Goal: Information Seeking & Learning: Find specific fact

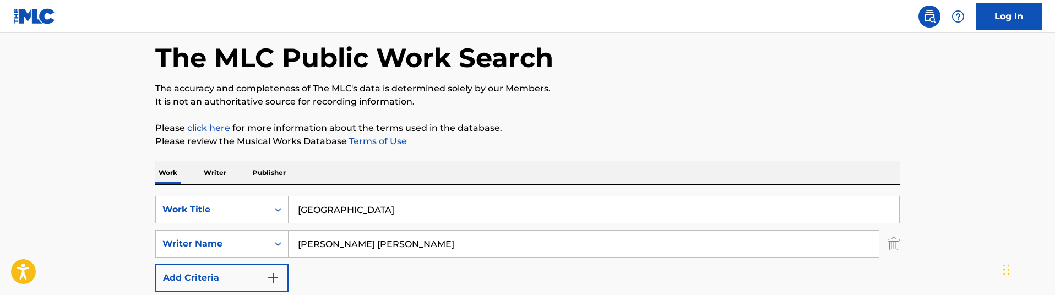
scroll to position [53, 0]
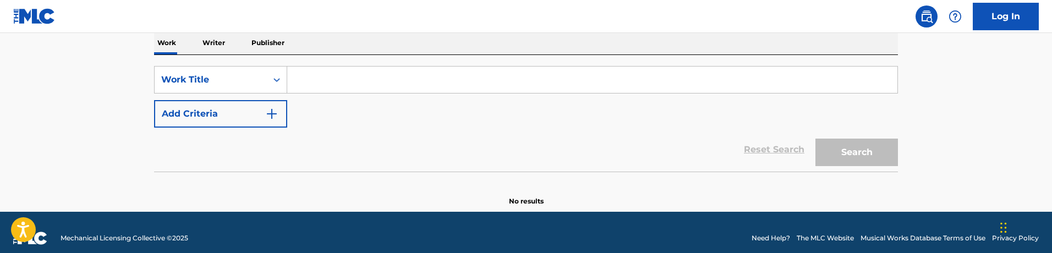
scroll to position [179, 0]
click at [266, 74] on div "Work Title" at bounding box center [211, 79] width 112 height 21
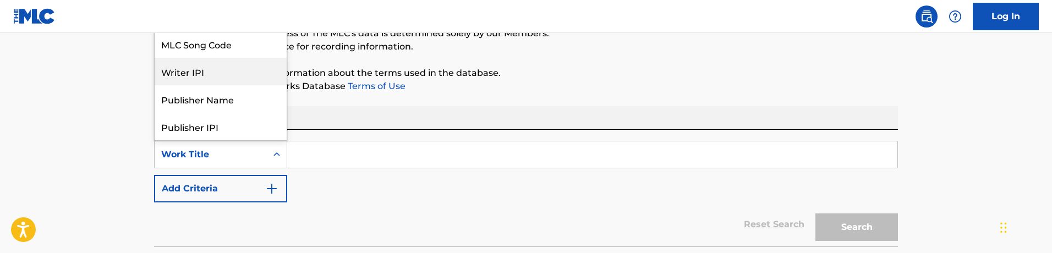
scroll to position [1, 0]
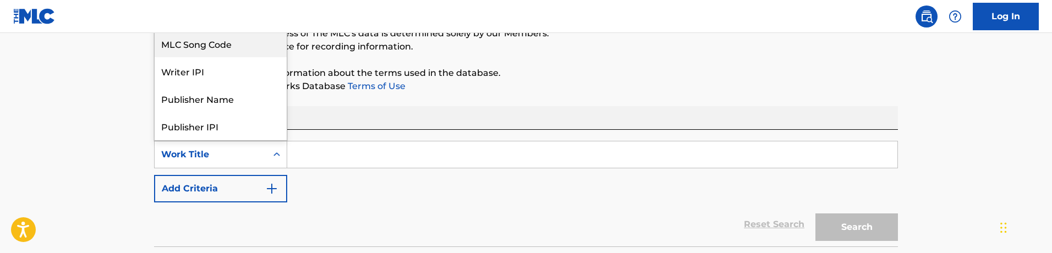
drag, startPoint x: 257, startPoint y: 57, endPoint x: 260, endPoint y: 40, distance: 16.7
click at [262, 36] on div "Writer Name ISWC MLC Song Code Writer IPI Publisher Name Publisher IPI MLC Publ…" at bounding box center [221, 57] width 132 height 165
click at [260, 40] on div "MLC Song Code" at bounding box center [221, 44] width 132 height 28
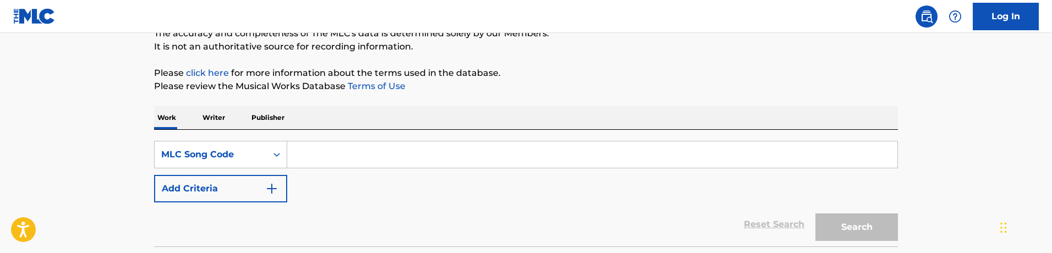
click at [327, 166] on input "Search Form" at bounding box center [592, 154] width 610 height 26
paste input "UA4XMF"
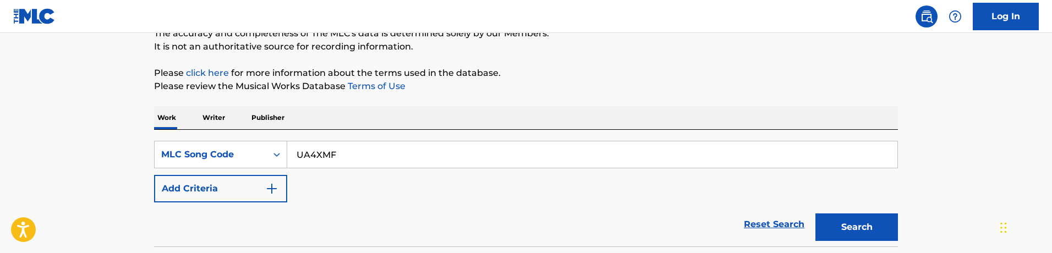
type input "UA4XMF"
click at [816, 214] on button "Search" at bounding box center [857, 228] width 83 height 28
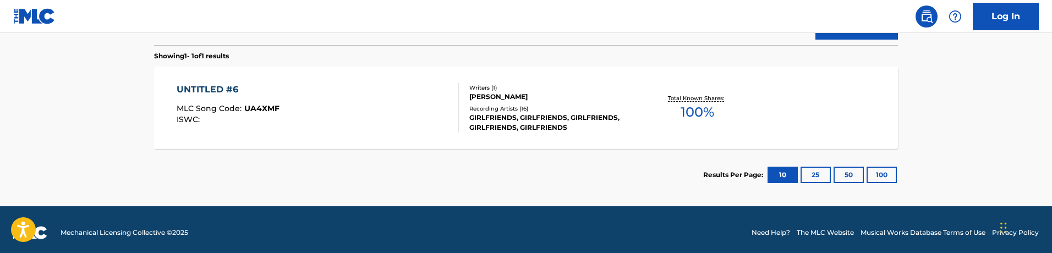
scroll to position [312, 0]
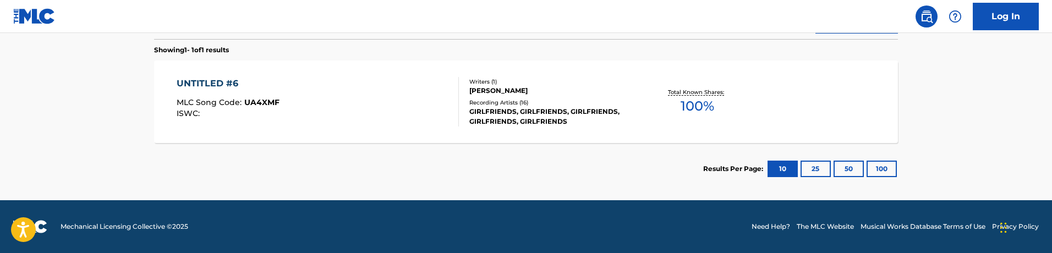
click at [477, 107] on div "GIRLFRIENDS, GIRLFRIENDS, GIRLFRIENDS, GIRLFRIENDS, GIRLFRIENDS" at bounding box center [553, 117] width 166 height 20
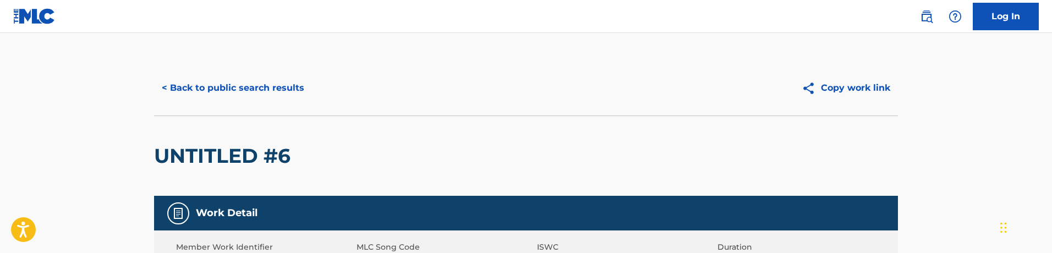
click at [253, 84] on button "< Back to public search results" at bounding box center [233, 88] width 158 height 28
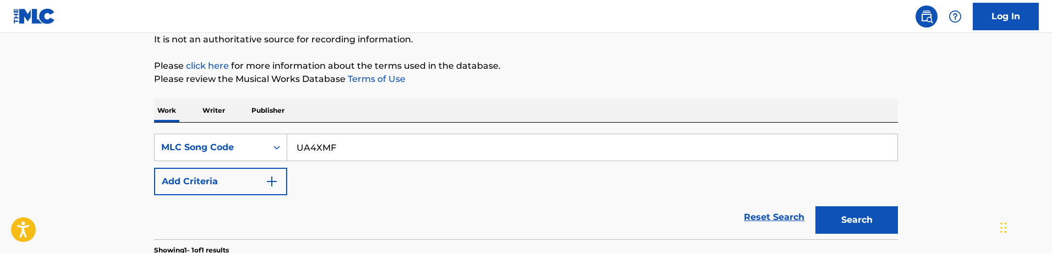
scroll to position [98, 0]
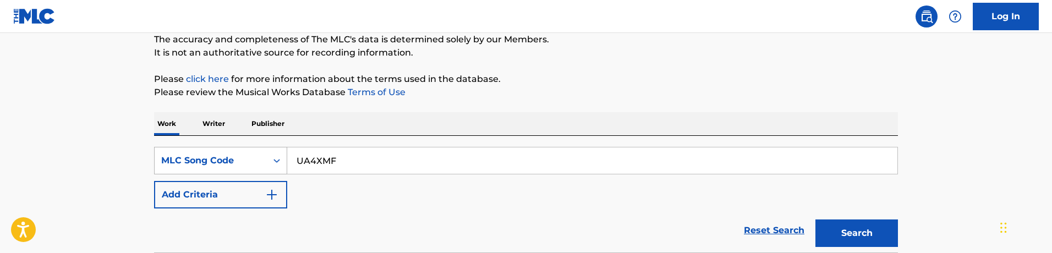
drag, startPoint x: 359, startPoint y: 159, endPoint x: 204, endPoint y: 159, distance: 155.2
click at [204, 159] on div "SearchWithCriteria1128a1ba-d9f3-4228-9bb2-fcb3d35e1b46 MLC Song Code UA4XMF" at bounding box center [526, 161] width 744 height 28
paste input "BC3OH1"
type input "BC3OH1"
click at [816, 220] on button "Search" at bounding box center [857, 234] width 83 height 28
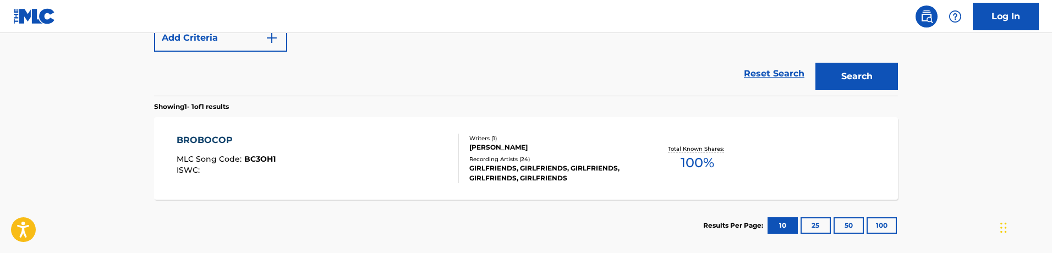
scroll to position [259, 0]
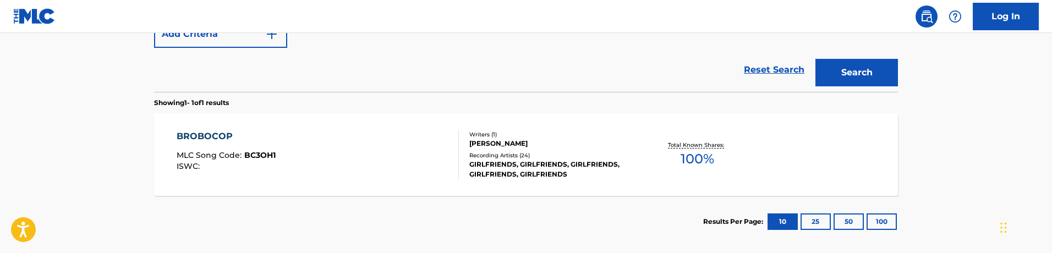
click at [445, 176] on div "BROBOCOP MLC Song Code : BC3OH1 ISWC :" at bounding box center [318, 155] width 283 height 50
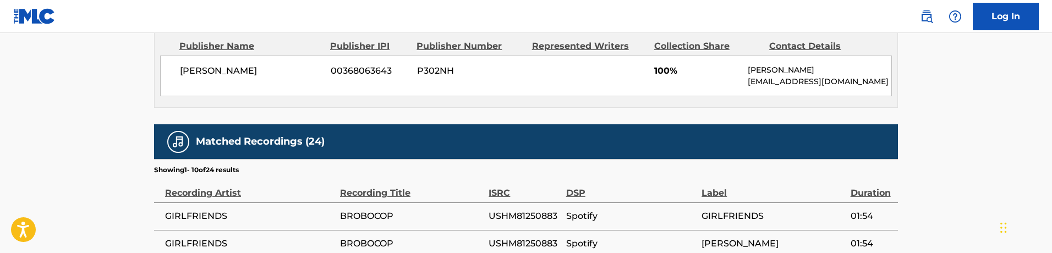
scroll to position [521, 0]
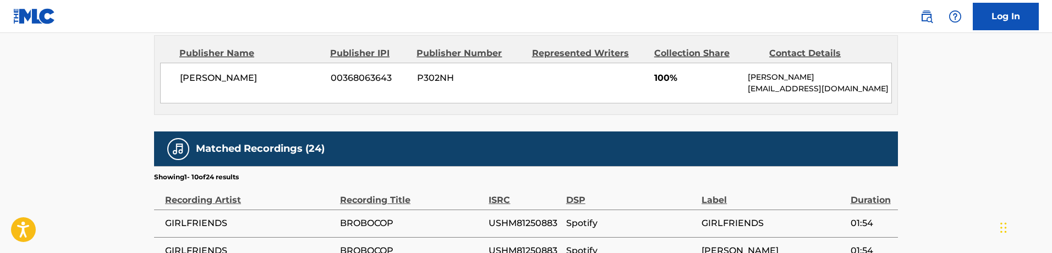
click at [441, 124] on div "Work Detail Member Work Identifier -- MLC Song Code BC3OH1 ISWC -- Duration --:…" at bounding box center [526, 100] width 744 height 850
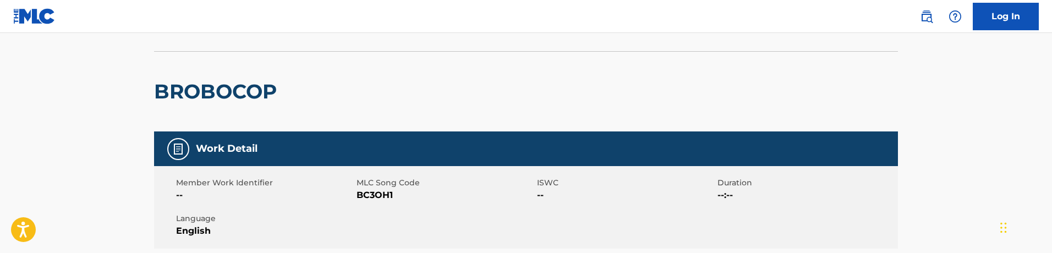
scroll to position [0, 0]
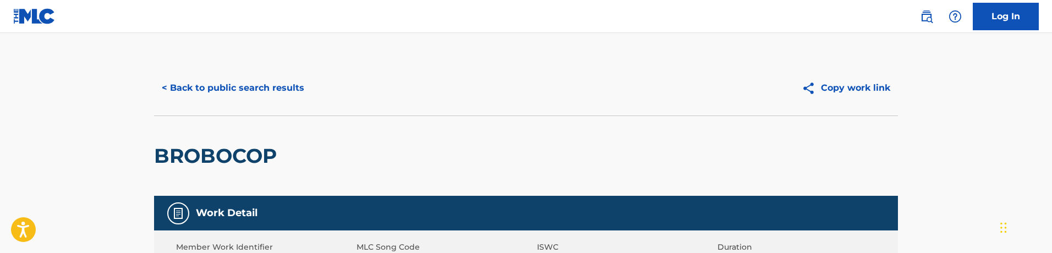
click at [248, 78] on div "< Back to public search results Copy work link" at bounding box center [526, 88] width 744 height 55
click at [248, 80] on button "< Back to public search results" at bounding box center [233, 88] width 158 height 28
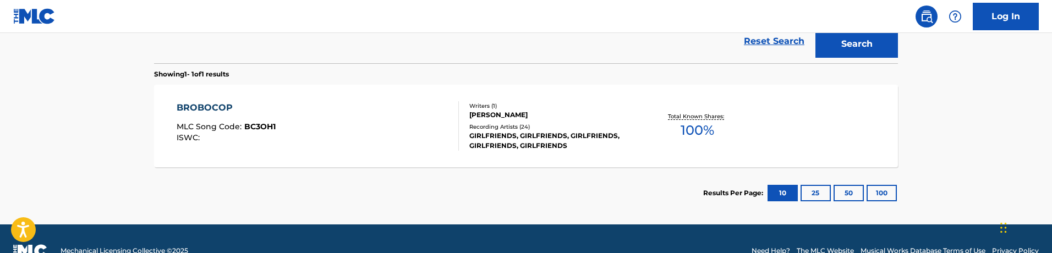
scroll to position [159, 0]
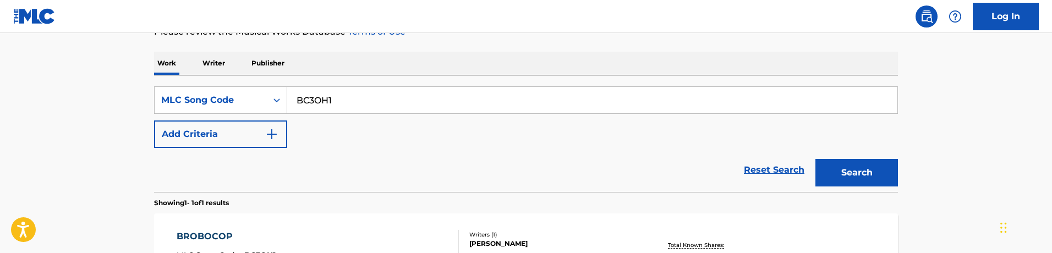
drag, startPoint x: 359, startPoint y: 125, endPoint x: 359, endPoint y: 112, distance: 13.2
click at [359, 124] on div "SearchWithCriteria1128a1ba-d9f3-4228-9bb2-fcb3d35e1b46 MLC Song Code BC3OH1 Add…" at bounding box center [526, 117] width 744 height 62
drag, startPoint x: 353, startPoint y: 106, endPoint x: 253, endPoint y: 88, distance: 101.8
click at [253, 88] on div "SearchWithCriteria1128a1ba-d9f3-4228-9bb2-fcb3d35e1b46 MLC Song Code BC3OH1" at bounding box center [526, 100] width 744 height 28
paste input "E67ZP"
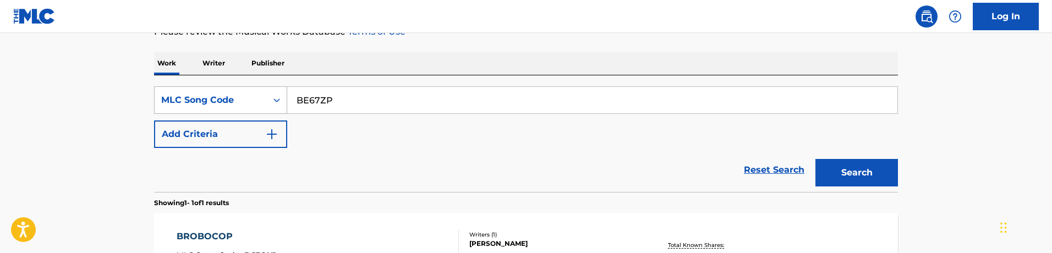
type input "BE67ZP"
click at [816, 159] on button "Search" at bounding box center [857, 173] width 83 height 28
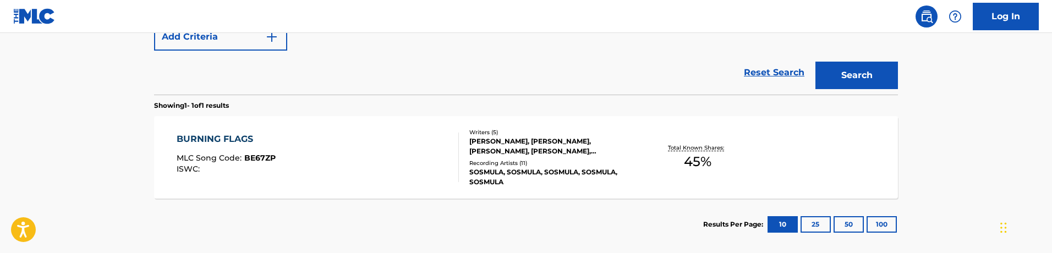
scroll to position [312, 0]
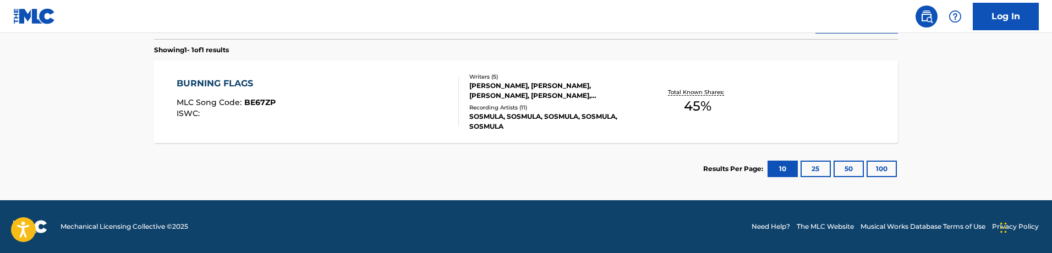
click at [324, 121] on div "BURNING FLAGS MLC Song Code : BE67ZP ISWC :" at bounding box center [318, 102] width 283 height 50
